Goal: Task Accomplishment & Management: Use online tool/utility

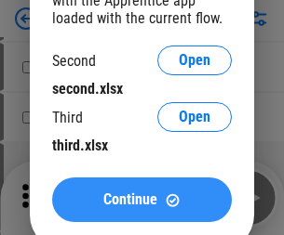
click at [141, 200] on span "Continue" at bounding box center [130, 200] width 54 height 15
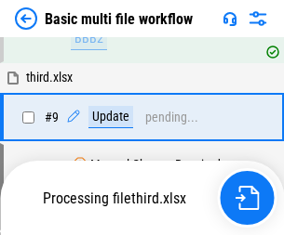
scroll to position [779, 0]
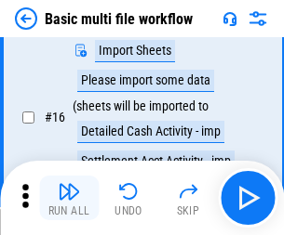
click at [69, 198] on img "button" at bounding box center [69, 191] width 22 height 22
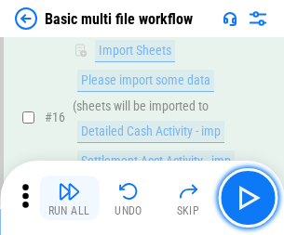
scroll to position [1238, 0]
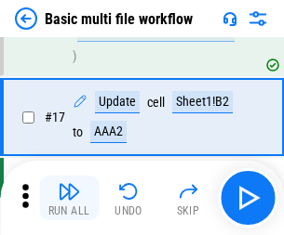
click at [69, 198] on img "button" at bounding box center [69, 191] width 22 height 22
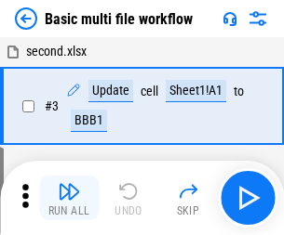
click at [69, 198] on img "button" at bounding box center [69, 191] width 22 height 22
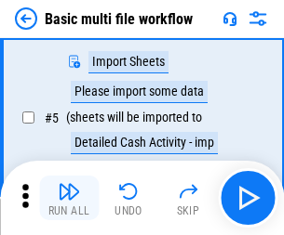
click at [69, 198] on img "button" at bounding box center [69, 191] width 22 height 22
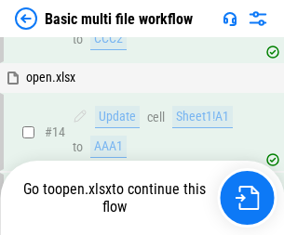
scroll to position [1238, 0]
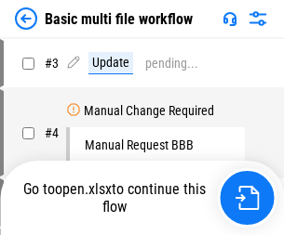
scroll to position [198, 0]
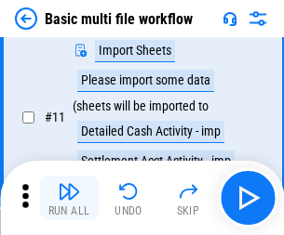
click at [69, 198] on img "button" at bounding box center [69, 191] width 22 height 22
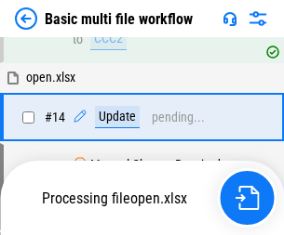
scroll to position [1107, 0]
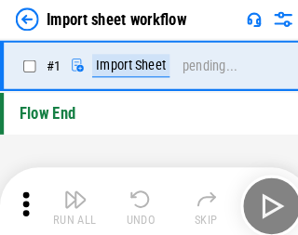
click at [69, 198] on img "button" at bounding box center [72, 191] width 22 height 22
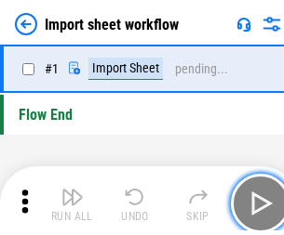
scroll to position [7, 0]
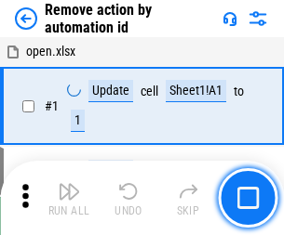
scroll to position [69, 0]
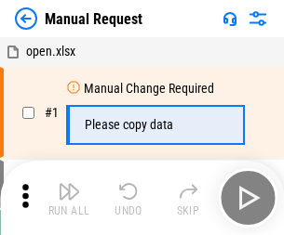
click at [69, 198] on img "button" at bounding box center [69, 191] width 22 height 22
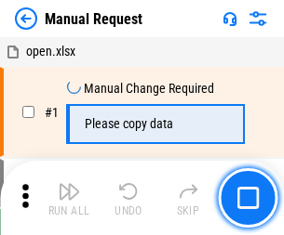
scroll to position [63, 0]
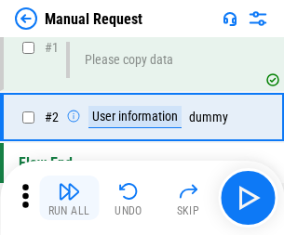
click at [69, 198] on img "button" at bounding box center [69, 191] width 22 height 22
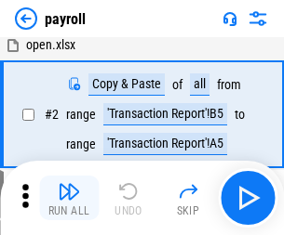
click at [69, 198] on img "button" at bounding box center [69, 191] width 22 height 22
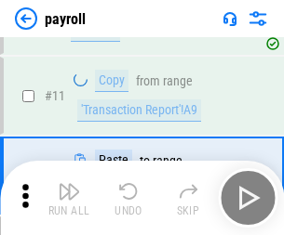
scroll to position [135, 0]
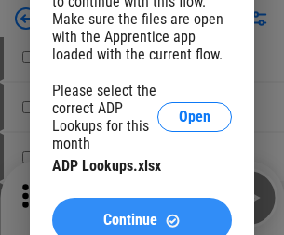
click at [141, 213] on span "Continue" at bounding box center [130, 220] width 54 height 15
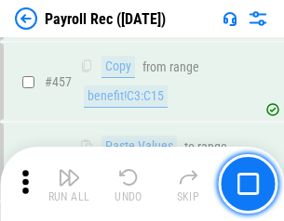
scroll to position [9916, 0]
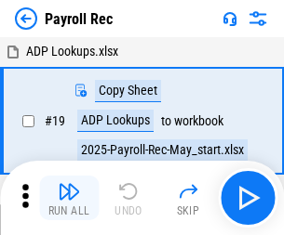
click at [69, 198] on img "button" at bounding box center [69, 191] width 22 height 22
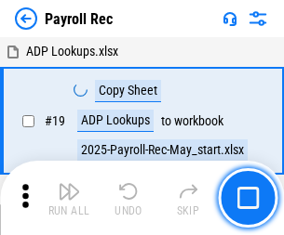
scroll to position [114, 0]
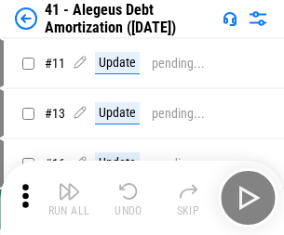
click at [69, 198] on img "button" at bounding box center [69, 191] width 22 height 22
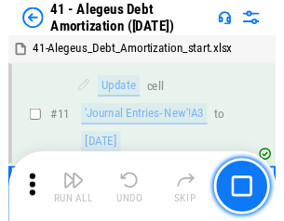
scroll to position [230, 0]
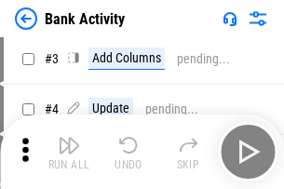
click at [69, 152] on img "button" at bounding box center [69, 145] width 22 height 22
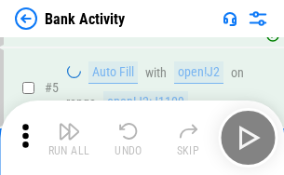
scroll to position [99, 0]
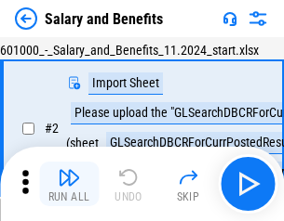
click at [69, 184] on img "button" at bounding box center [69, 178] width 22 height 22
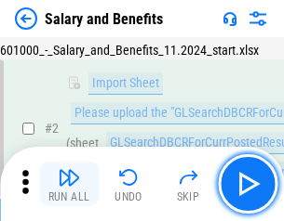
scroll to position [135, 0]
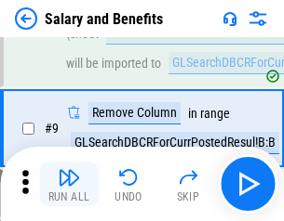
click at [69, 184] on img "button" at bounding box center [69, 178] width 22 height 22
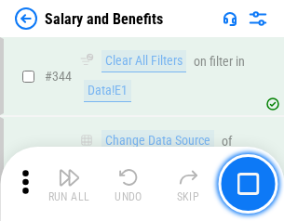
scroll to position [8712, 0]
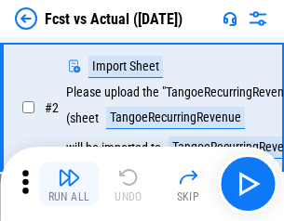
click at [69, 184] on img "button" at bounding box center [69, 178] width 22 height 22
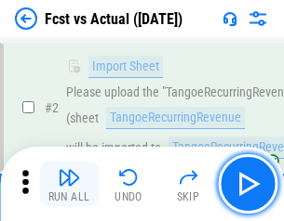
scroll to position [174, 0]
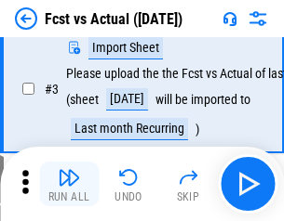
click at [69, 184] on img "button" at bounding box center [69, 178] width 22 height 22
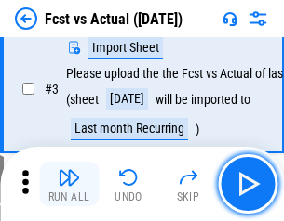
scroll to position [279, 0]
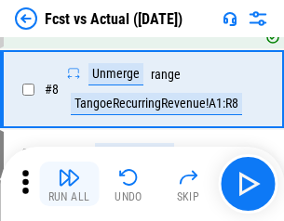
click at [69, 184] on img "button" at bounding box center [69, 178] width 22 height 22
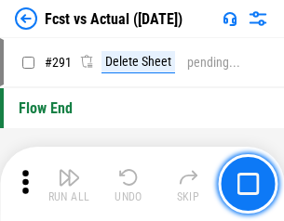
scroll to position [8806, 0]
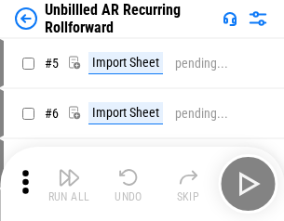
click at [69, 184] on img "button" at bounding box center [69, 178] width 22 height 22
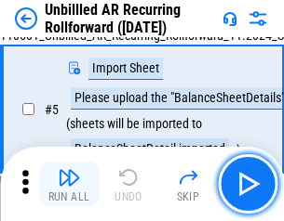
scroll to position [175, 0]
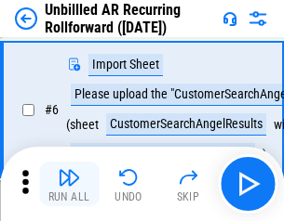
click at [69, 184] on img "button" at bounding box center [69, 178] width 22 height 22
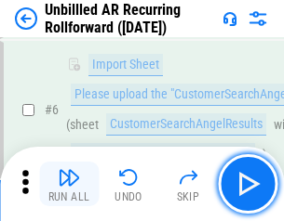
scroll to position [300, 0]
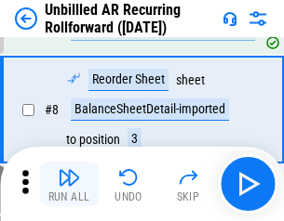
click at [69, 184] on img "button" at bounding box center [69, 178] width 22 height 22
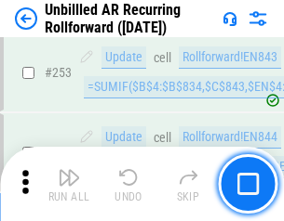
scroll to position [6320, 0]
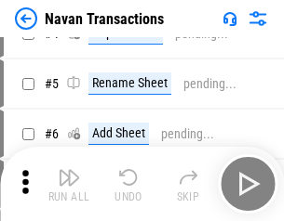
click at [69, 184] on img "button" at bounding box center [69, 178] width 22 height 22
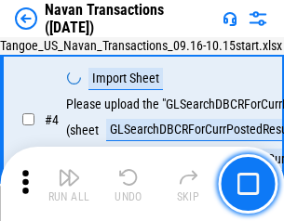
scroll to position [160, 0]
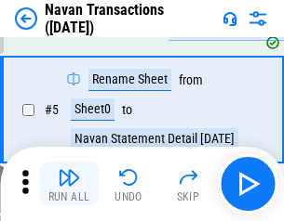
click at [69, 184] on img "button" at bounding box center [69, 178] width 22 height 22
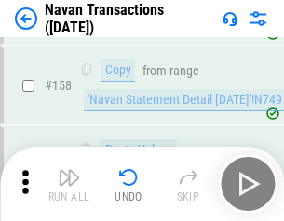
scroll to position [6033, 0]
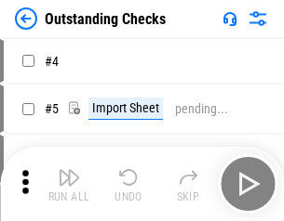
click at [69, 184] on img "button" at bounding box center [69, 178] width 22 height 22
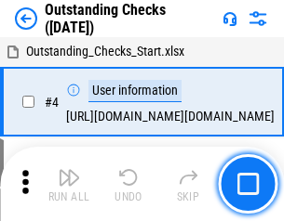
scroll to position [194, 0]
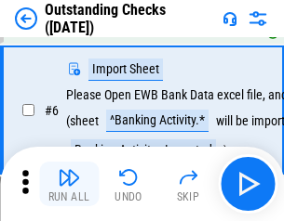
click at [69, 184] on img "button" at bounding box center [69, 178] width 22 height 22
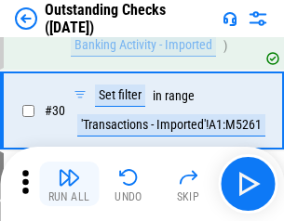
click at [69, 184] on img "button" at bounding box center [69, 178] width 22 height 22
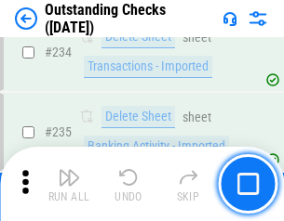
scroll to position [5650, 0]
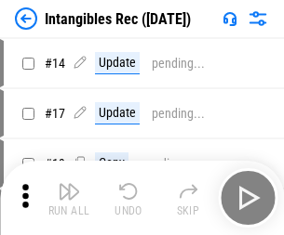
click at [69, 198] on img "button" at bounding box center [69, 191] width 22 height 22
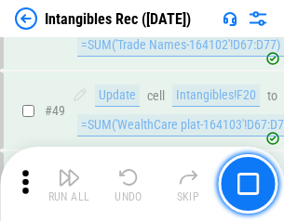
scroll to position [725, 0]
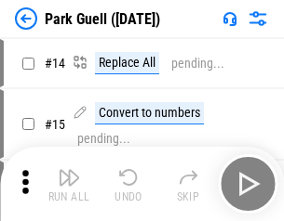
click at [69, 184] on img "button" at bounding box center [69, 178] width 22 height 22
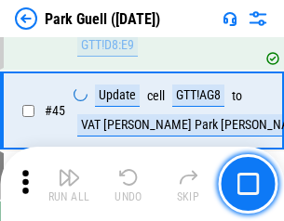
scroll to position [2327, 0]
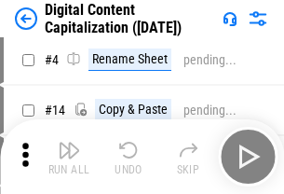
click at [69, 156] on img "button" at bounding box center [69, 150] width 22 height 22
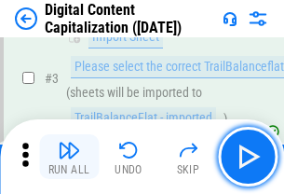
scroll to position [174, 0]
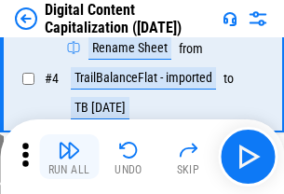
click at [69, 156] on img "button" at bounding box center [69, 150] width 22 height 22
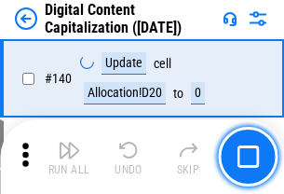
scroll to position [1973, 0]
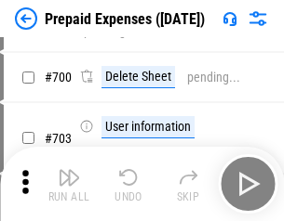
click at [69, 184] on img "button" at bounding box center [69, 178] width 22 height 22
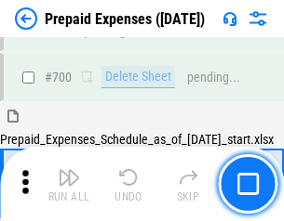
scroll to position [5116, 0]
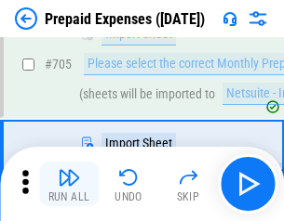
click at [69, 184] on img "button" at bounding box center [69, 178] width 22 height 22
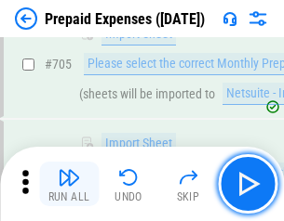
scroll to position [5211, 0]
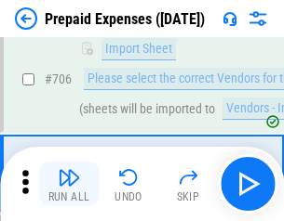
click at [69, 184] on img "button" at bounding box center [69, 178] width 22 height 22
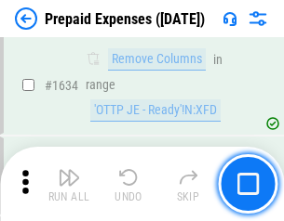
scroll to position [18116, 0]
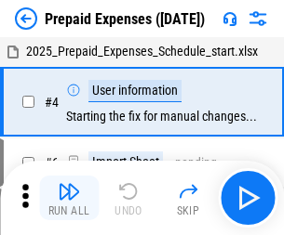
click at [69, 198] on img "button" at bounding box center [69, 191] width 22 height 22
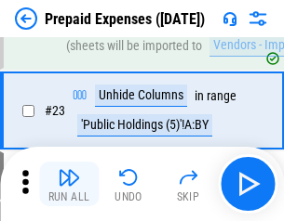
click at [69, 184] on img "button" at bounding box center [69, 178] width 22 height 22
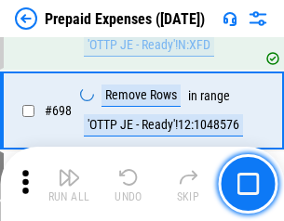
scroll to position [6479, 0]
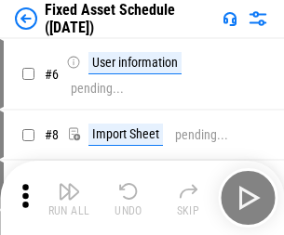
click at [69, 198] on img "button" at bounding box center [69, 191] width 22 height 22
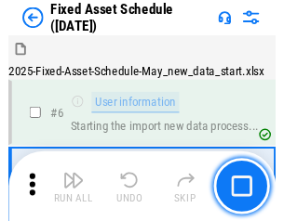
scroll to position [195, 0]
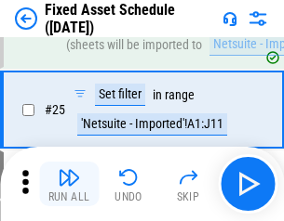
click at [69, 184] on img "button" at bounding box center [69, 178] width 22 height 22
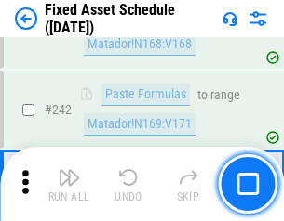
scroll to position [5764, 0]
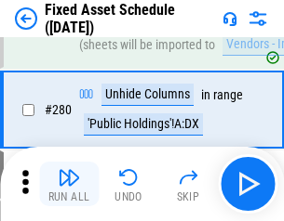
click at [69, 184] on img "button" at bounding box center [69, 178] width 22 height 22
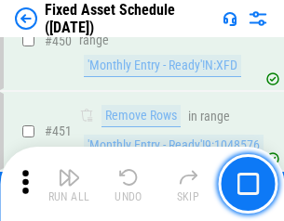
scroll to position [8318, 0]
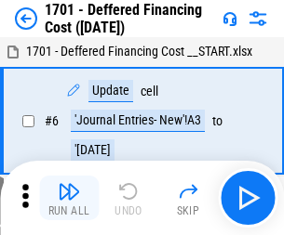
click at [69, 198] on img "button" at bounding box center [69, 191] width 22 height 22
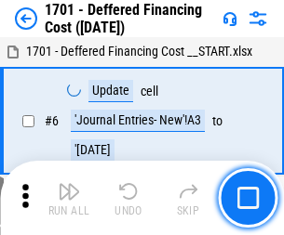
scroll to position [223, 0]
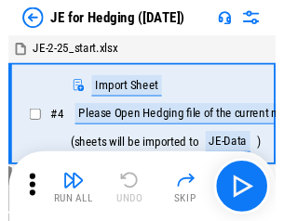
scroll to position [105, 0]
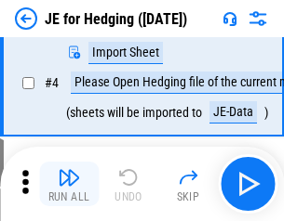
click at [69, 184] on img "button" at bounding box center [69, 178] width 22 height 22
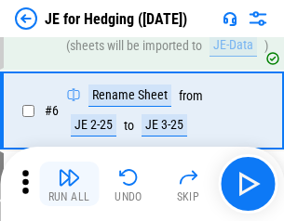
click at [69, 184] on img "button" at bounding box center [69, 178] width 22 height 22
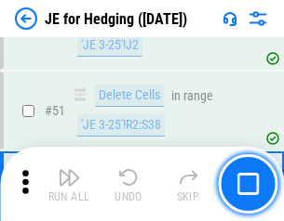
scroll to position [1205, 0]
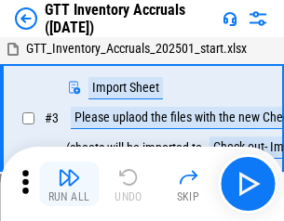
click at [69, 184] on img "button" at bounding box center [69, 178] width 22 height 22
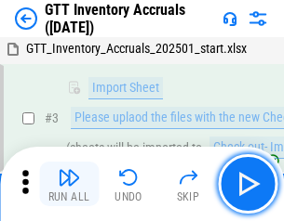
scroll to position [120, 0]
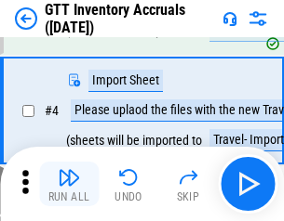
click at [69, 184] on img "button" at bounding box center [69, 178] width 22 height 22
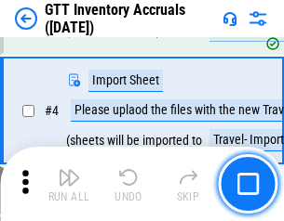
scroll to position [215, 0]
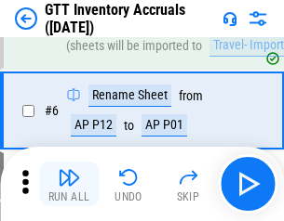
click at [69, 184] on img "button" at bounding box center [69, 178] width 22 height 22
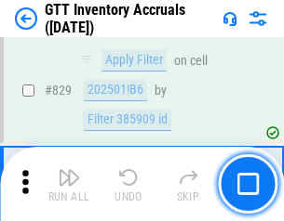
scroll to position [14123, 0]
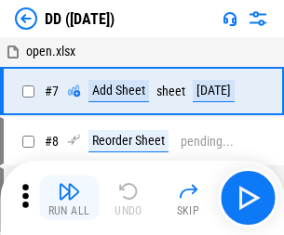
click at [69, 198] on img "button" at bounding box center [69, 191] width 22 height 22
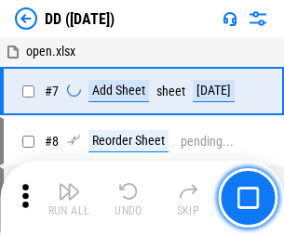
scroll to position [180, 0]
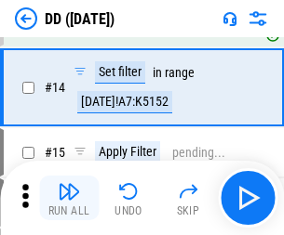
click at [69, 198] on img "button" at bounding box center [69, 191] width 22 height 22
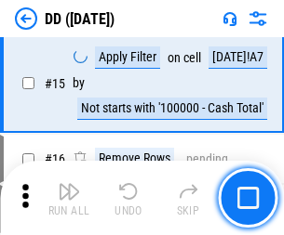
scroll to position [478, 0]
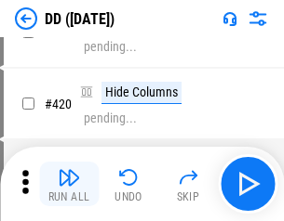
click at [69, 184] on img "button" at bounding box center [69, 178] width 22 height 22
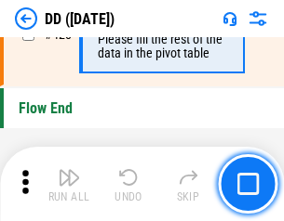
scroll to position [8906, 0]
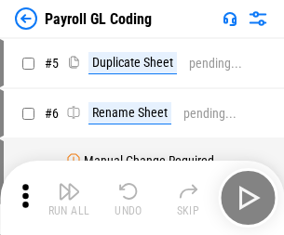
click at [69, 198] on img "button" at bounding box center [69, 191] width 22 height 22
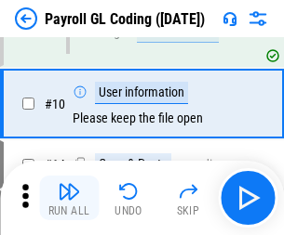
click at [69, 198] on img "button" at bounding box center [69, 191] width 22 height 22
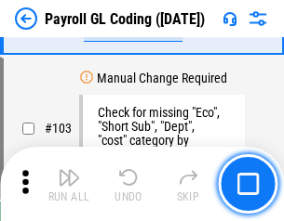
scroll to position [4365, 0]
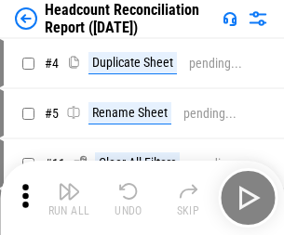
click at [69, 198] on img "button" at bounding box center [69, 191] width 22 height 22
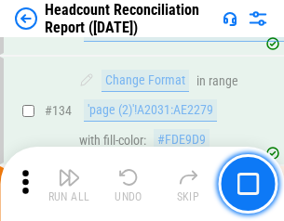
scroll to position [2237, 0]
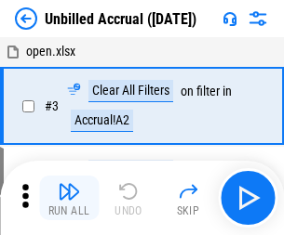
click at [69, 198] on img "button" at bounding box center [69, 191] width 22 height 22
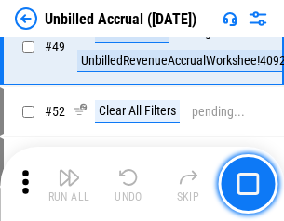
scroll to position [1688, 0]
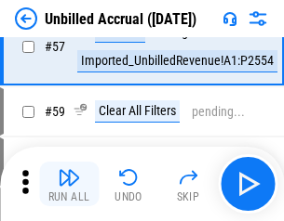
click at [69, 184] on img "button" at bounding box center [69, 178] width 22 height 22
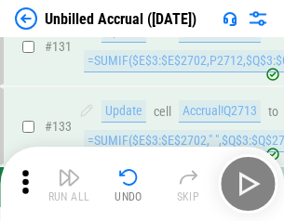
scroll to position [5542, 0]
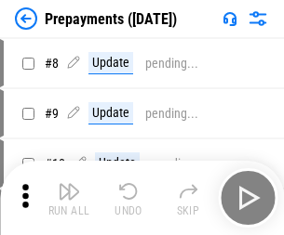
click at [69, 198] on img "button" at bounding box center [69, 191] width 22 height 22
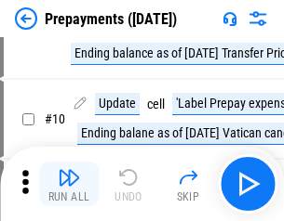
scroll to position [116, 0]
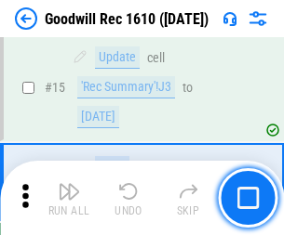
scroll to position [318, 0]
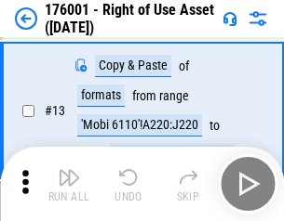
scroll to position [120, 0]
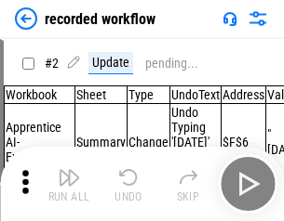
click at [69, 184] on img "button" at bounding box center [69, 178] width 22 height 22
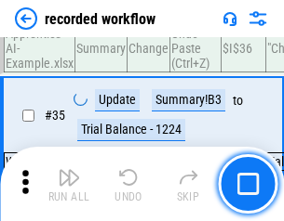
scroll to position [5816, 0]
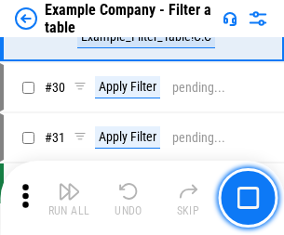
scroll to position [1703, 0]
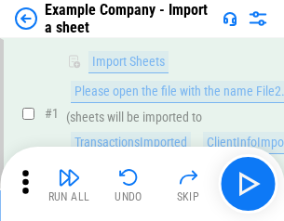
scroll to position [156, 0]
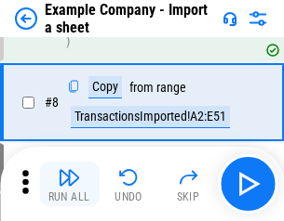
click at [69, 184] on img "button" at bounding box center [69, 178] width 22 height 22
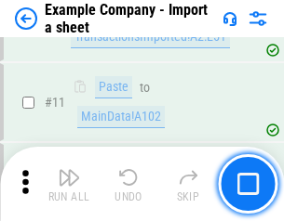
scroll to position [411, 0]
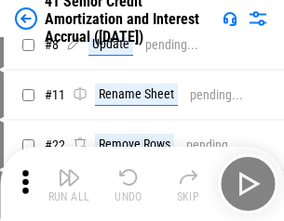
click at [69, 184] on img "button" at bounding box center [69, 178] width 22 height 22
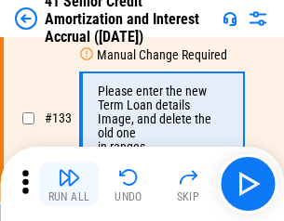
click at [69, 184] on img "button" at bounding box center [69, 178] width 22 height 22
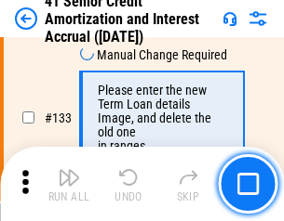
scroll to position [1944, 0]
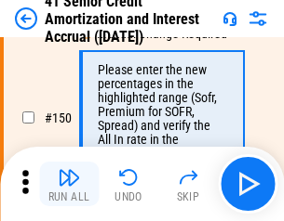
click at [69, 184] on img "button" at bounding box center [69, 178] width 22 height 22
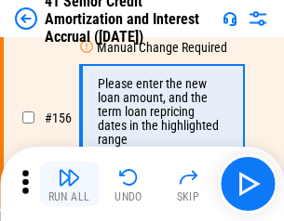
click at [69, 184] on img "button" at bounding box center [69, 178] width 22 height 22
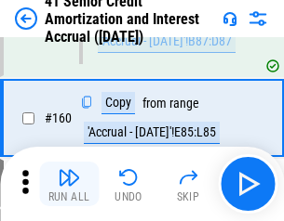
click at [69, 184] on img "button" at bounding box center [69, 178] width 22 height 22
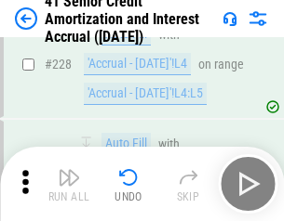
scroll to position [4167, 0]
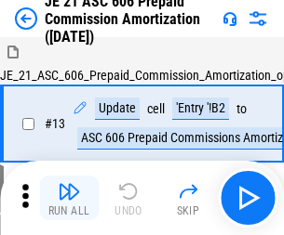
click at [69, 184] on img "button" at bounding box center [69, 191] width 22 height 22
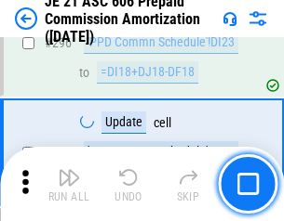
scroll to position [3424, 0]
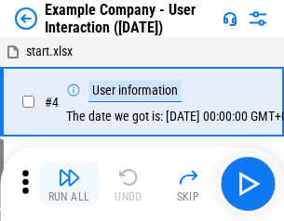
click at [69, 184] on img "button" at bounding box center [69, 178] width 22 height 22
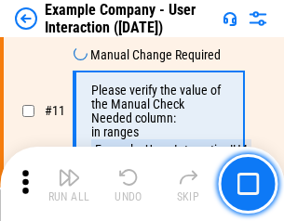
scroll to position [403, 0]
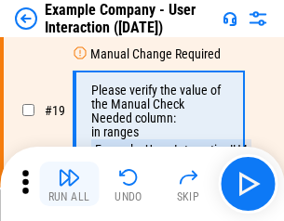
click at [69, 184] on img "button" at bounding box center [69, 178] width 22 height 22
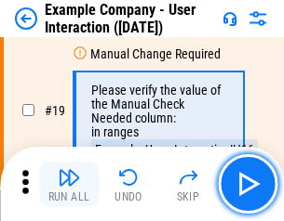
click at [69, 184] on img "button" at bounding box center [69, 178] width 22 height 22
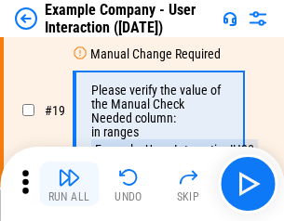
click at [69, 184] on img "button" at bounding box center [69, 178] width 22 height 22
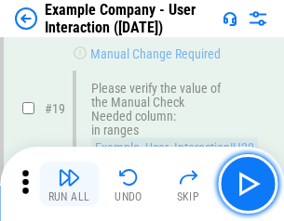
scroll to position [514, 0]
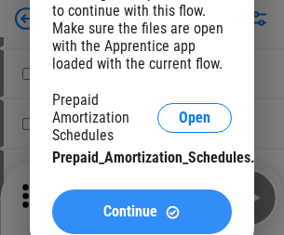
click at [141, 212] on span "Continue" at bounding box center [130, 212] width 54 height 15
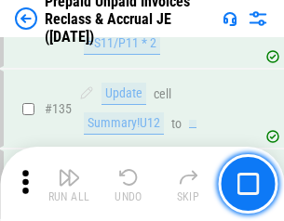
scroll to position [2412, 0]
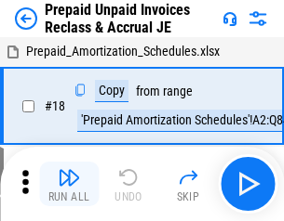
click at [69, 184] on img "button" at bounding box center [69, 178] width 22 height 22
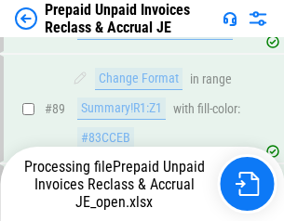
scroll to position [1423, 0]
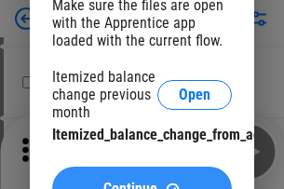
click at [141, 181] on span "Continue" at bounding box center [130, 188] width 54 height 15
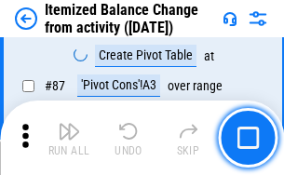
scroll to position [1819, 0]
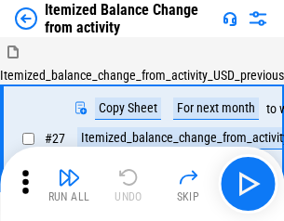
scroll to position [29, 0]
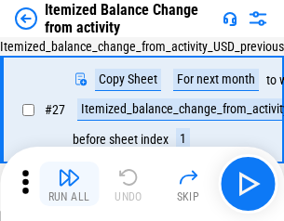
click at [69, 184] on img "button" at bounding box center [69, 178] width 22 height 22
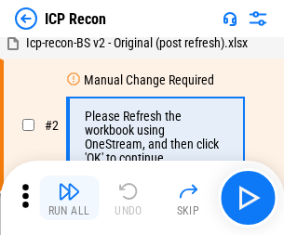
click at [69, 198] on img "button" at bounding box center [69, 191] width 22 height 22
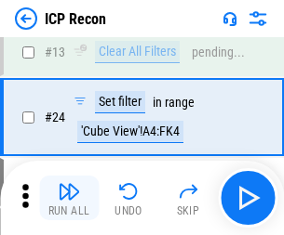
click at [69, 198] on img "button" at bounding box center [69, 191] width 22 height 22
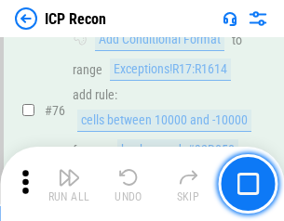
scroll to position [1672, 0]
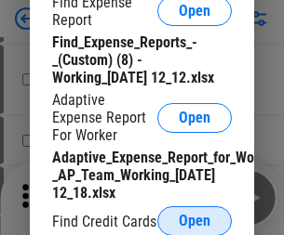
click at [194, 221] on span "Open" at bounding box center [195, 221] width 32 height 15
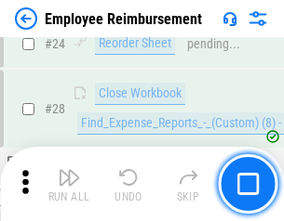
scroll to position [870, 0]
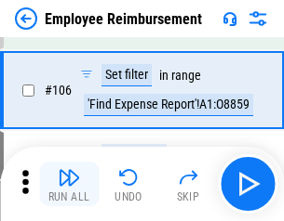
click at [69, 184] on img "button" at bounding box center [69, 178] width 22 height 22
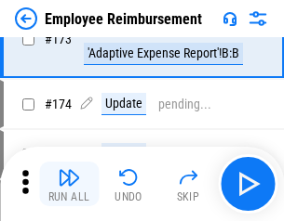
click at [69, 184] on img "button" at bounding box center [69, 178] width 22 height 22
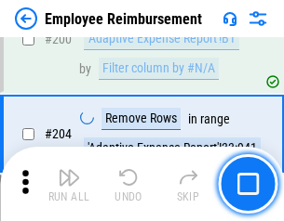
scroll to position [4708, 0]
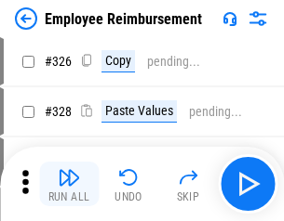
click at [69, 184] on img "button" at bounding box center [69, 178] width 22 height 22
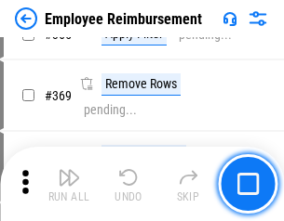
click at [69, 184] on img "button" at bounding box center [69, 178] width 22 height 22
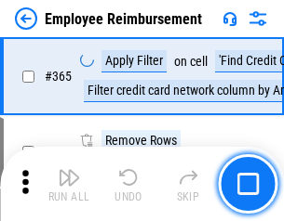
scroll to position [9592, 0]
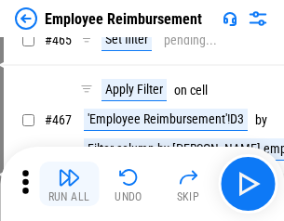
click at [69, 184] on img "button" at bounding box center [69, 178] width 22 height 22
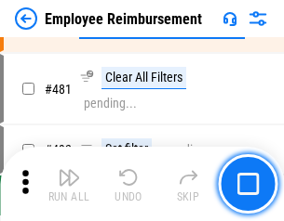
scroll to position [11491, 0]
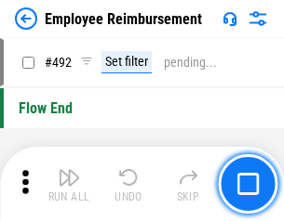
click at [69, 184] on img "button" at bounding box center [69, 178] width 22 height 22
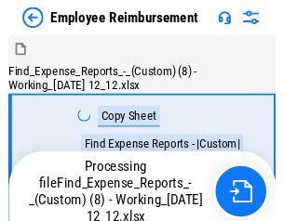
scroll to position [63, 0]
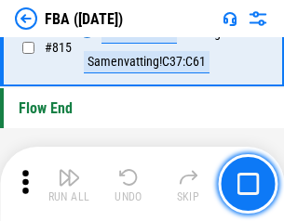
scroll to position [16657, 0]
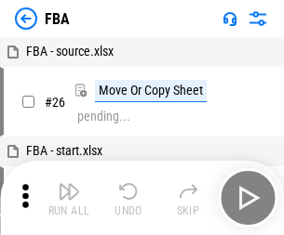
scroll to position [19, 0]
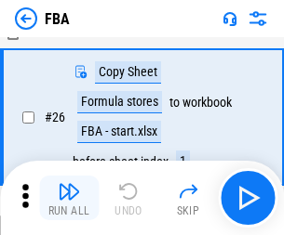
click at [69, 198] on img "button" at bounding box center [69, 191] width 22 height 22
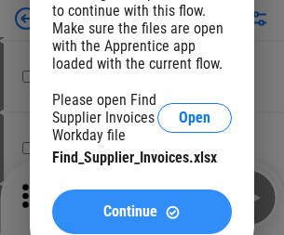
click at [141, 212] on span "Continue" at bounding box center [130, 212] width 54 height 15
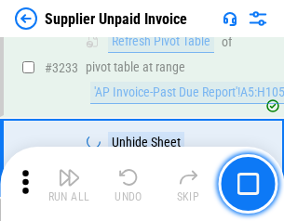
scroll to position [45314, 0]
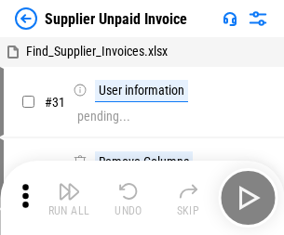
scroll to position [60, 0]
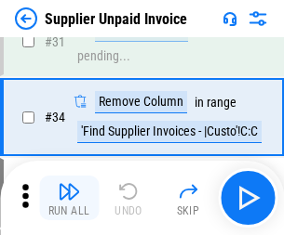
click at [69, 198] on img "button" at bounding box center [69, 191] width 22 height 22
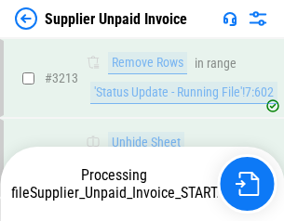
scroll to position [44930, 0]
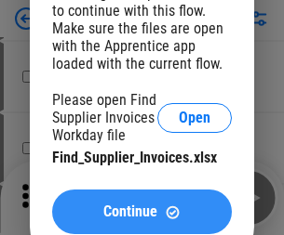
click at [141, 212] on span "Continue" at bounding box center [130, 212] width 54 height 15
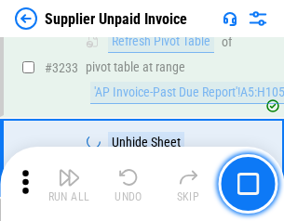
scroll to position [45314, 0]
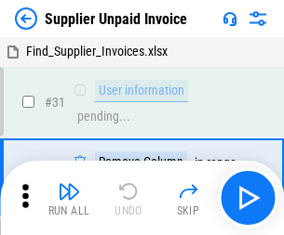
scroll to position [60, 0]
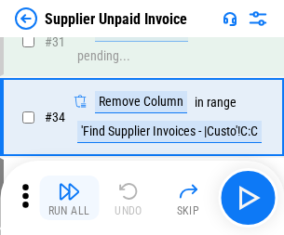
click at [69, 198] on img "button" at bounding box center [69, 191] width 22 height 22
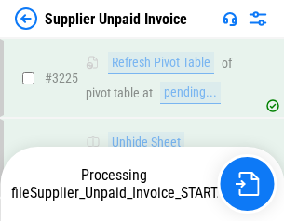
scroll to position [45170, 0]
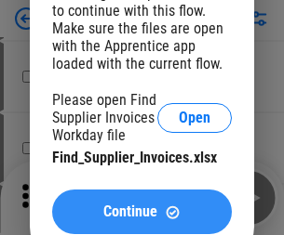
click at [141, 212] on span "Continue" at bounding box center [130, 212] width 54 height 15
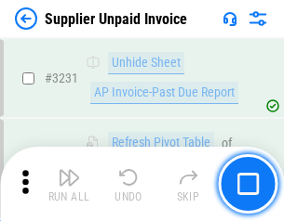
scroll to position [45314, 0]
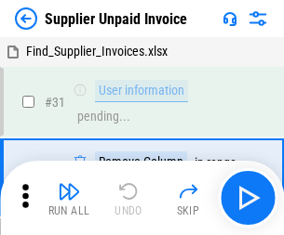
scroll to position [60, 0]
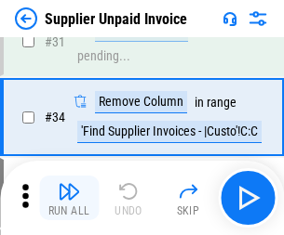
click at [69, 198] on img "button" at bounding box center [69, 191] width 22 height 22
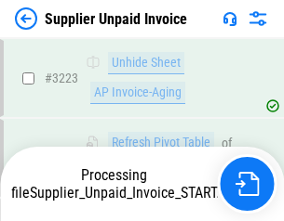
scroll to position [45090, 0]
